Goal: Find specific page/section: Find specific page/section

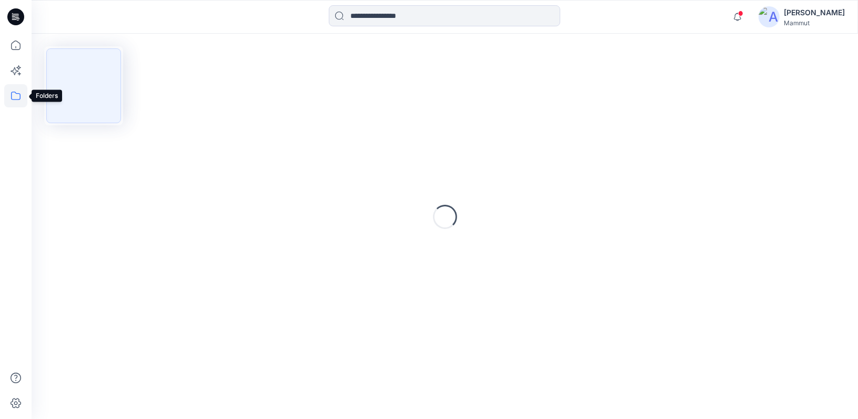
click at [19, 98] on icon at bounding box center [15, 96] width 9 height 8
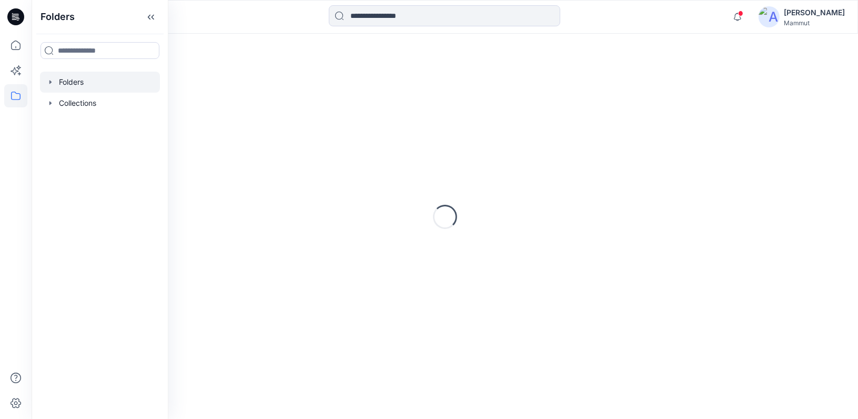
click at [77, 88] on div at bounding box center [100, 82] width 120 height 21
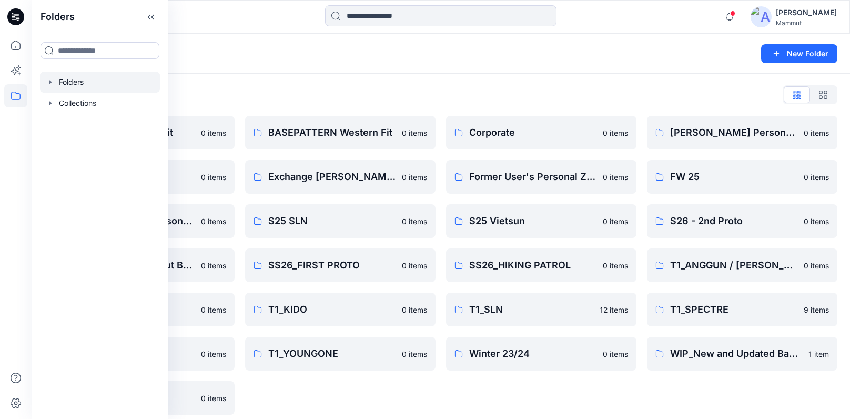
click at [393, 389] on div "BASEPATTERN Western Fit 0 items Exchange [PERSON_NAME] & [PERSON_NAME] 0 items …" at bounding box center [340, 265] width 190 height 299
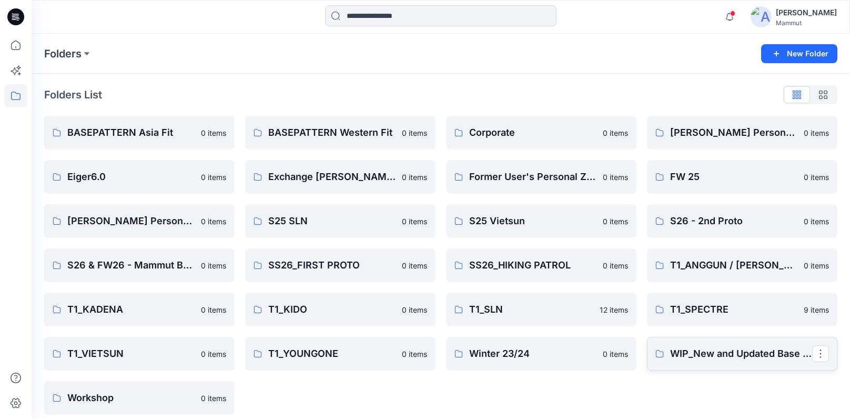
click at [690, 367] on link "WIP_New and Updated Base Pattern" at bounding box center [742, 354] width 190 height 34
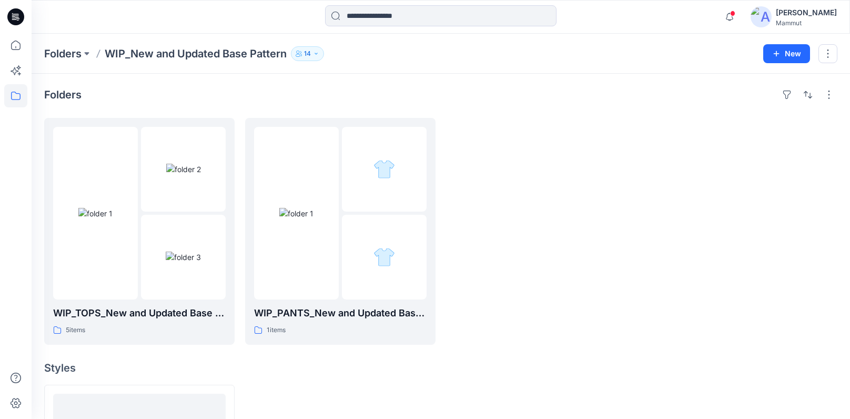
click at [313, 55] on button "14" at bounding box center [307, 53] width 33 height 15
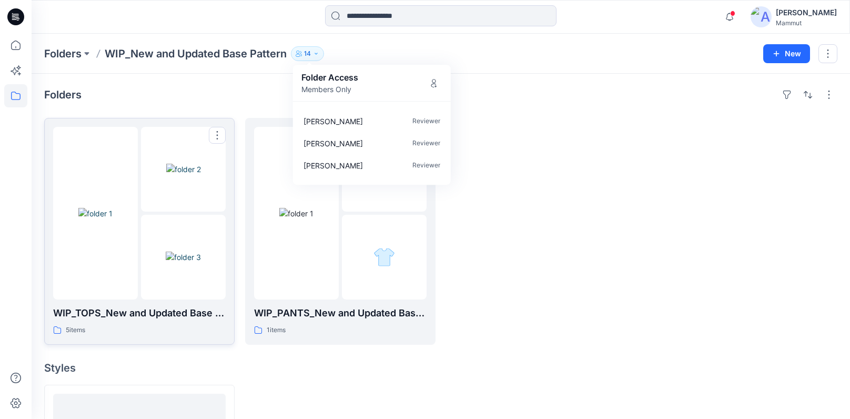
click at [151, 313] on p "WIP_TOPS_New and Updated Base Patterns" at bounding box center [139, 313] width 172 height 15
